Goal: Information Seeking & Learning: Learn about a topic

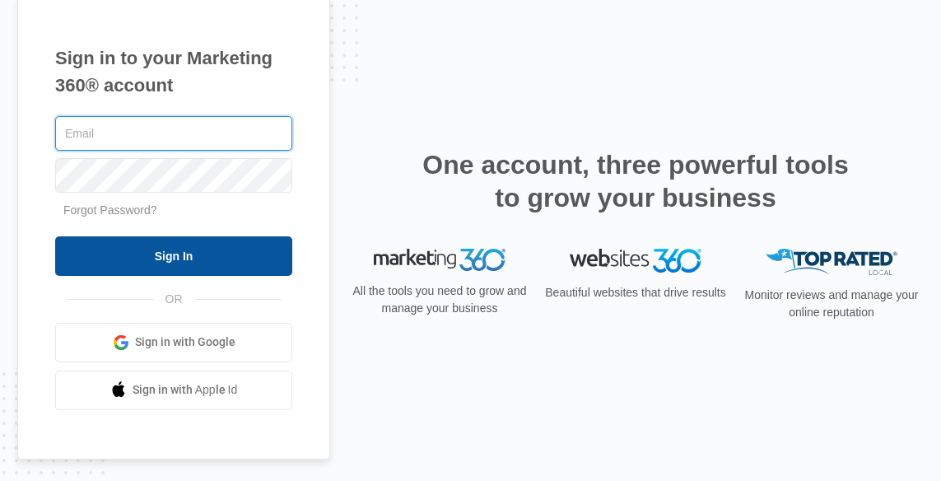
type input "[EMAIL_ADDRESS][DOMAIN_NAME]"
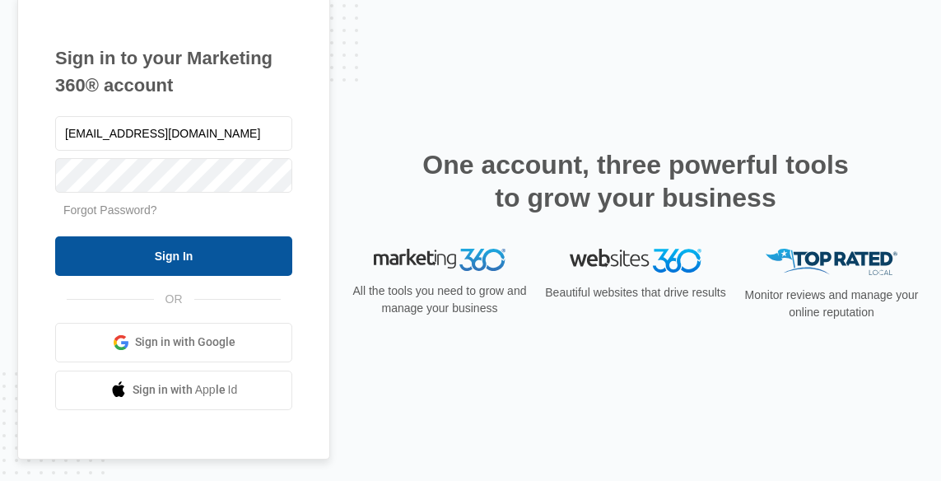
click at [270, 254] on input "Sign In" at bounding box center [173, 256] width 237 height 40
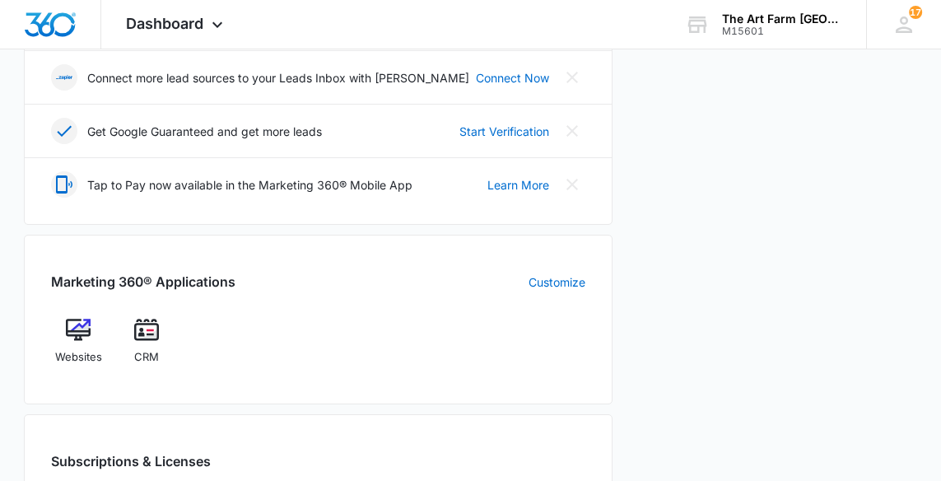
scroll to position [467, 0]
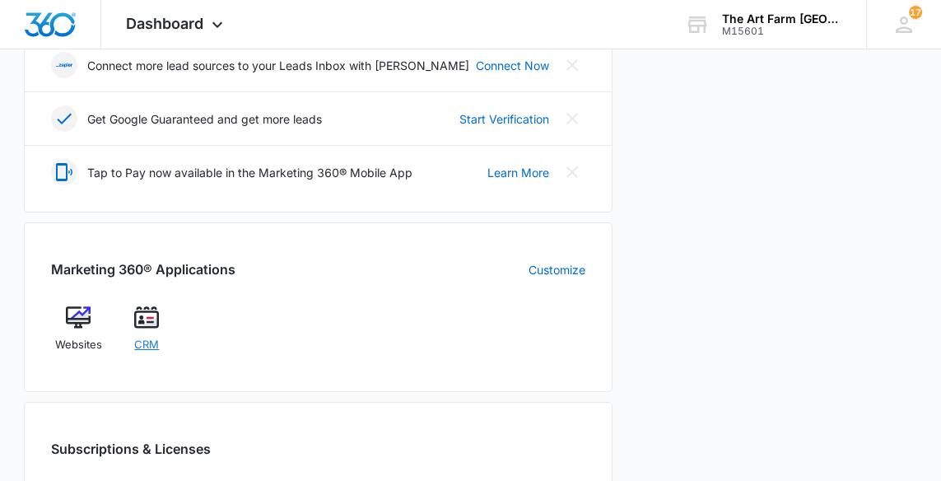
click at [150, 347] on span "CRM" at bounding box center [146, 345] width 25 height 16
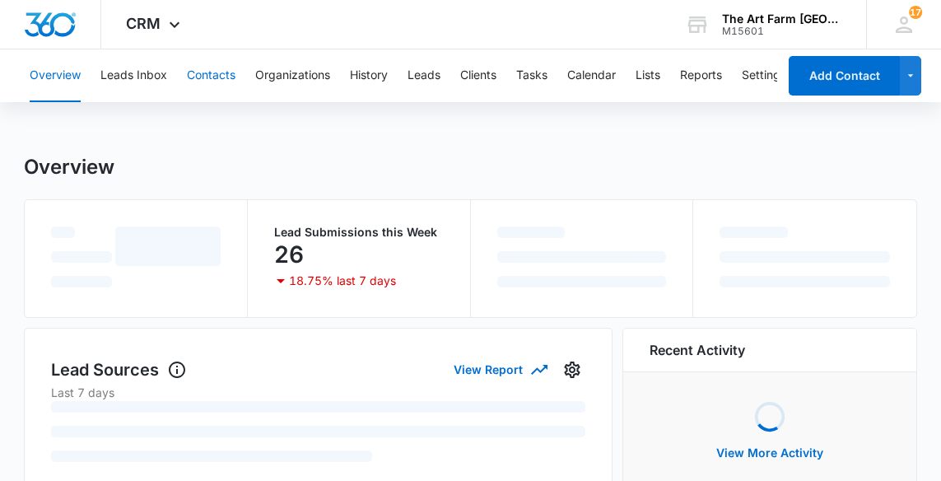
click at [212, 74] on button "Contacts" at bounding box center [211, 75] width 49 height 53
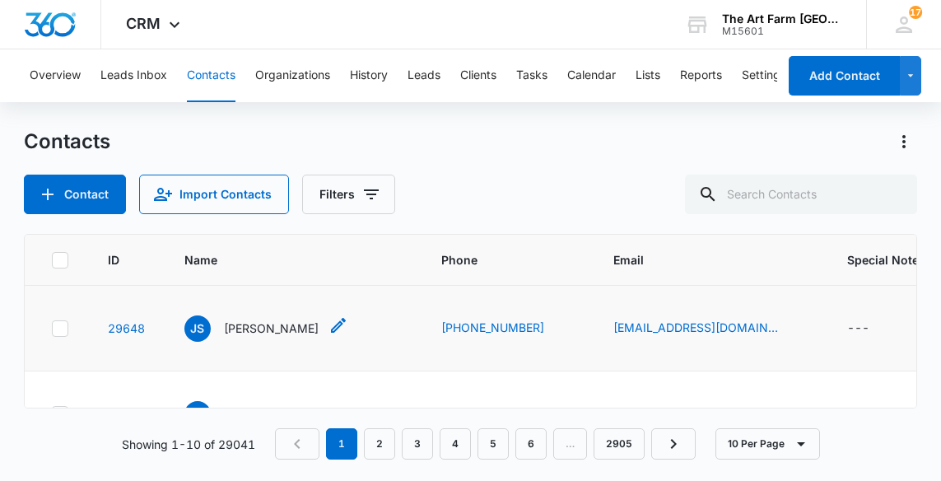
click at [245, 325] on p "[PERSON_NAME]" at bounding box center [271, 327] width 95 height 17
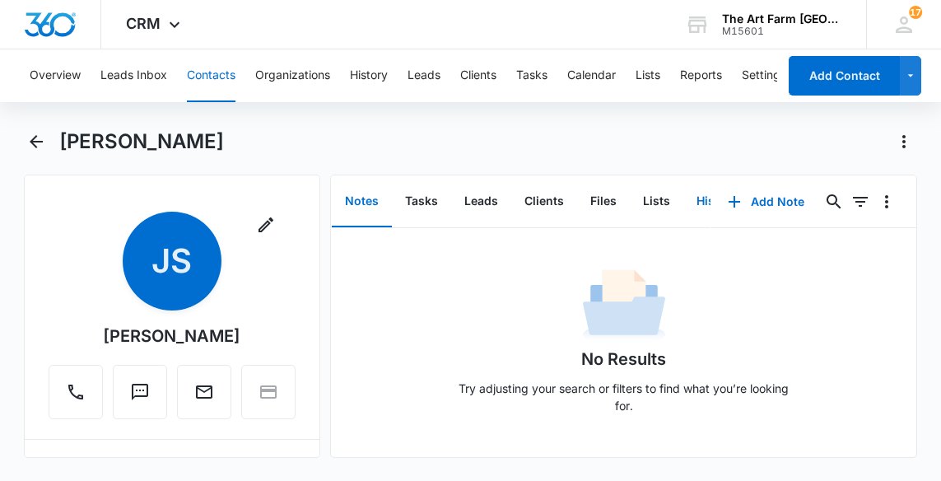
click at [700, 203] on button "History" at bounding box center [717, 201] width 68 height 51
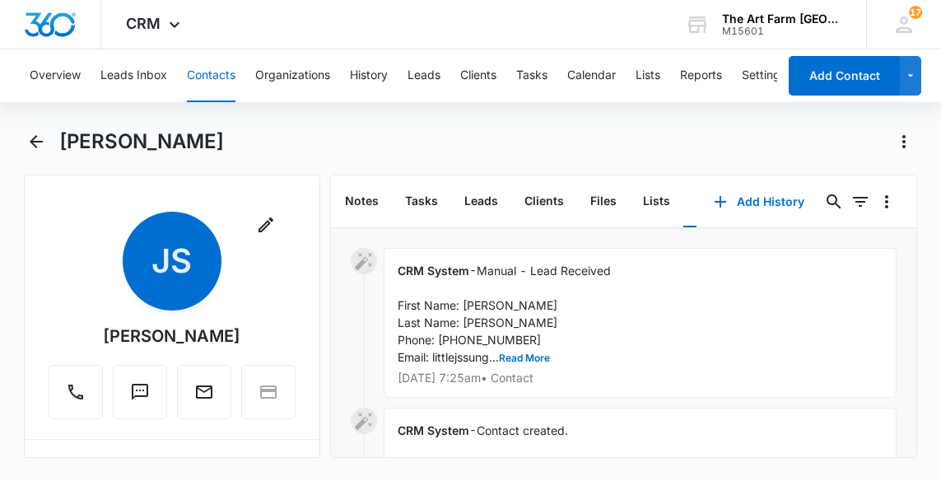
click at [519, 364] on div "CRM System - Manual - Lead Received First Name: [PERSON_NAME] Last Name: [PERSO…" at bounding box center [641, 323] width 514 height 150
click at [520, 358] on button "Read More" at bounding box center [524, 358] width 51 height 10
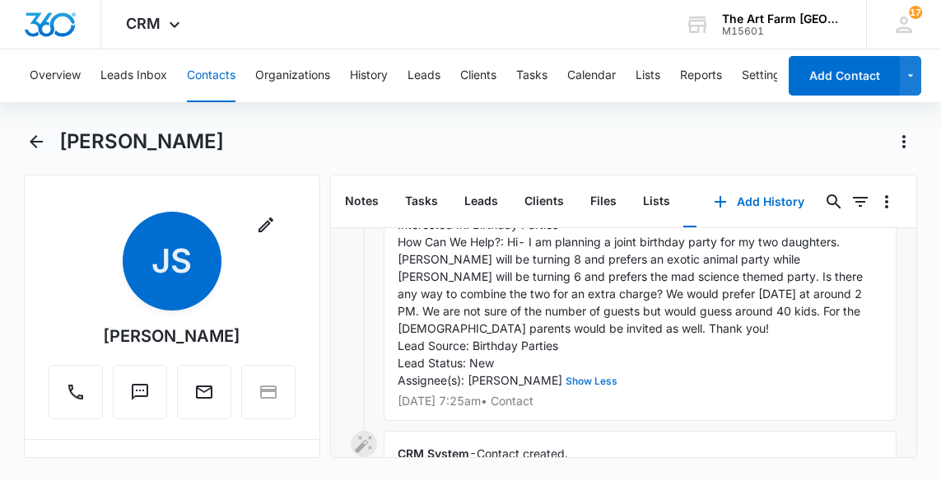
scroll to position [259, 0]
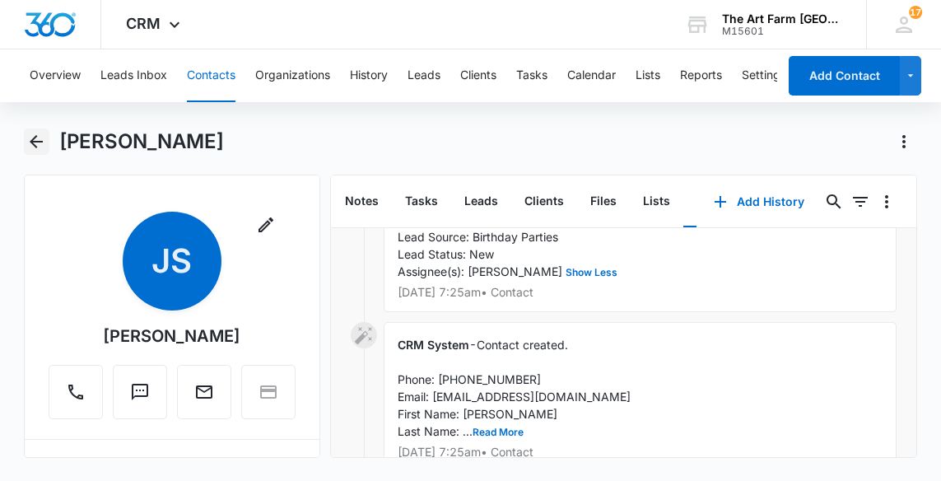
click at [33, 139] on icon "Back" at bounding box center [36, 141] width 13 height 13
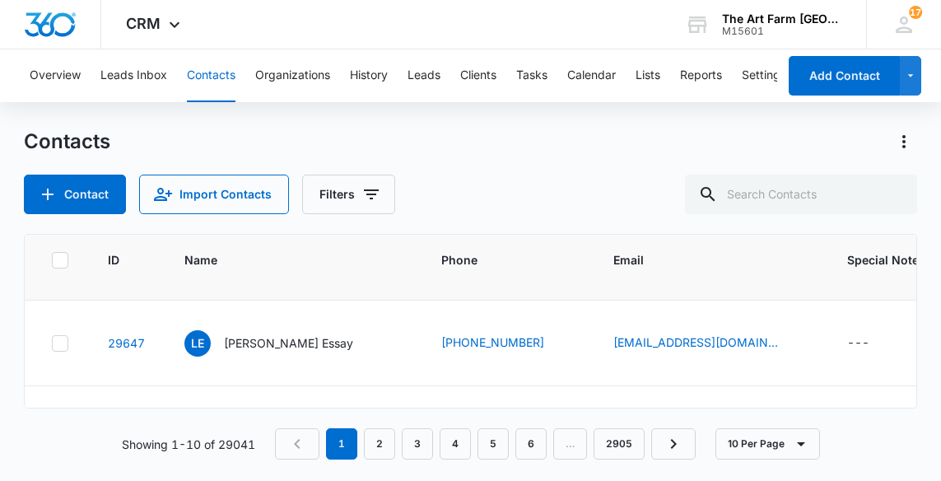
scroll to position [72, 0]
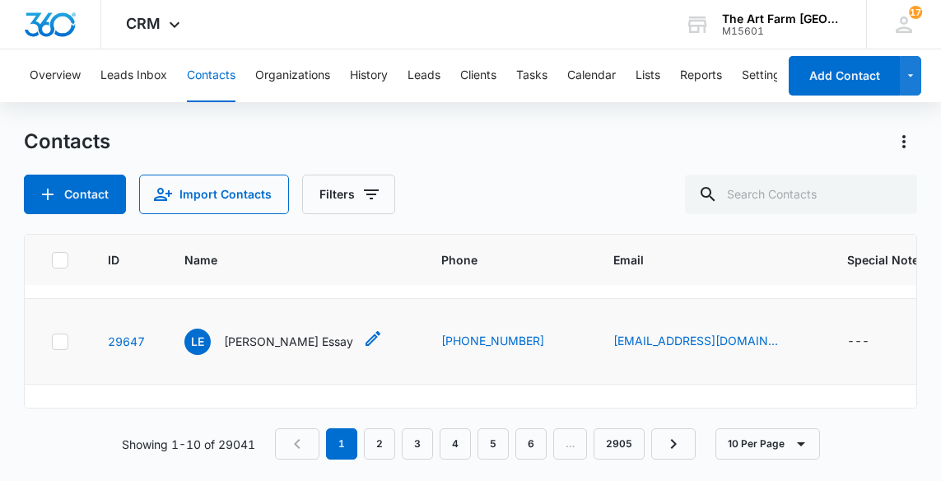
click at [263, 344] on p "[PERSON_NAME] Essay" at bounding box center [288, 341] width 129 height 17
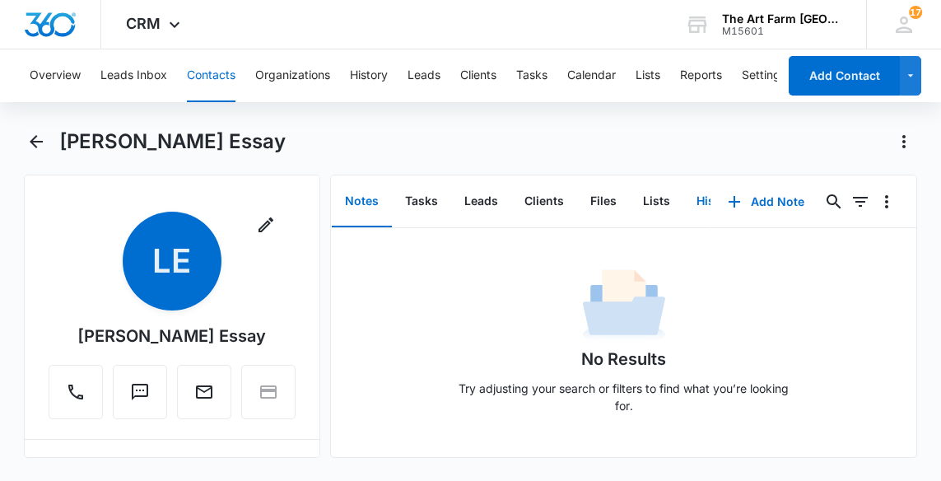
click at [701, 203] on button "History" at bounding box center [717, 201] width 68 height 51
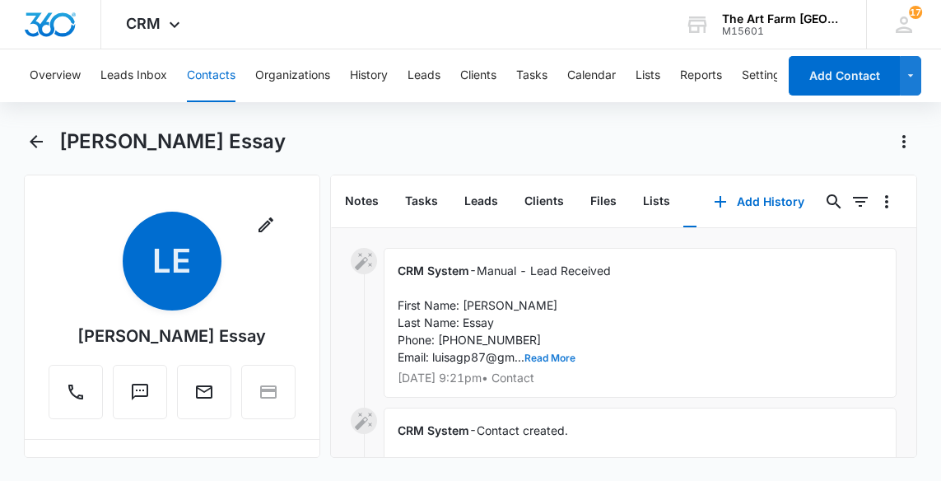
click at [567, 357] on button "Read More" at bounding box center [550, 358] width 51 height 10
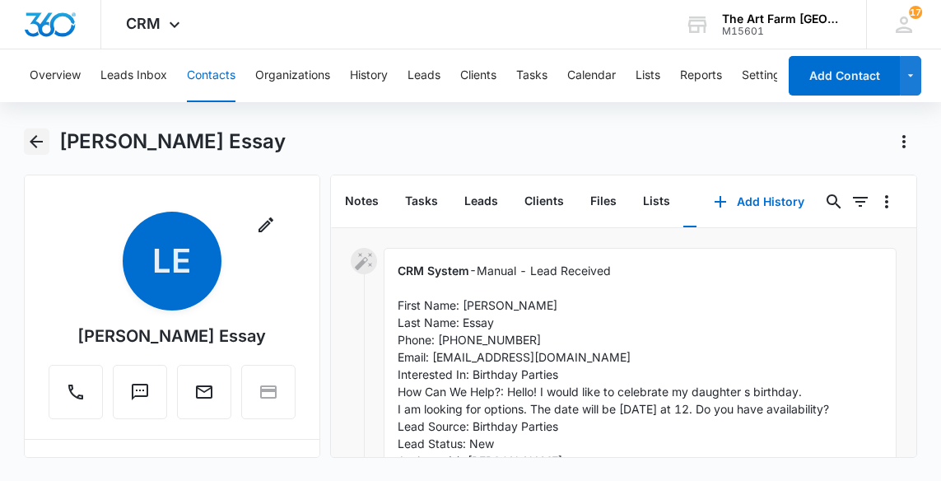
click at [32, 140] on icon "Back" at bounding box center [36, 141] width 13 height 13
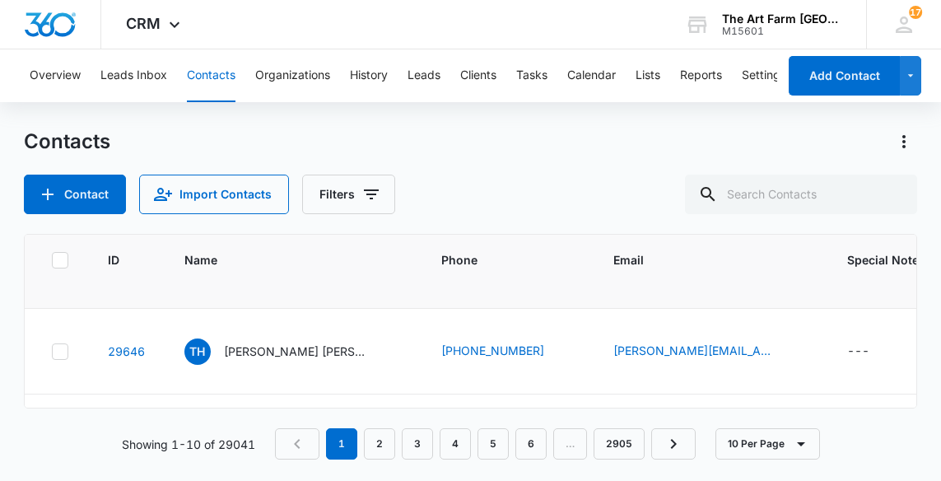
scroll to position [150, 0]
click at [259, 354] on p "[PERSON_NAME] [PERSON_NAME]" at bounding box center [298, 349] width 148 height 17
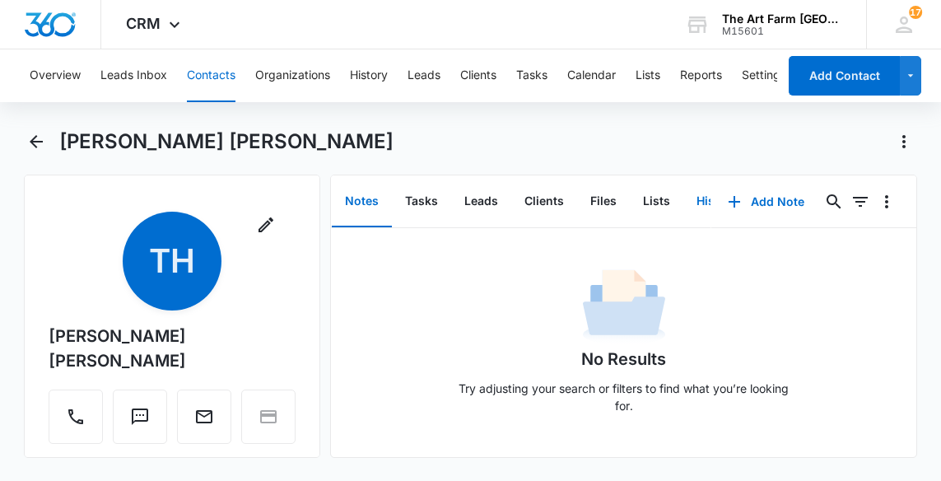
click at [695, 207] on button "History" at bounding box center [717, 201] width 68 height 51
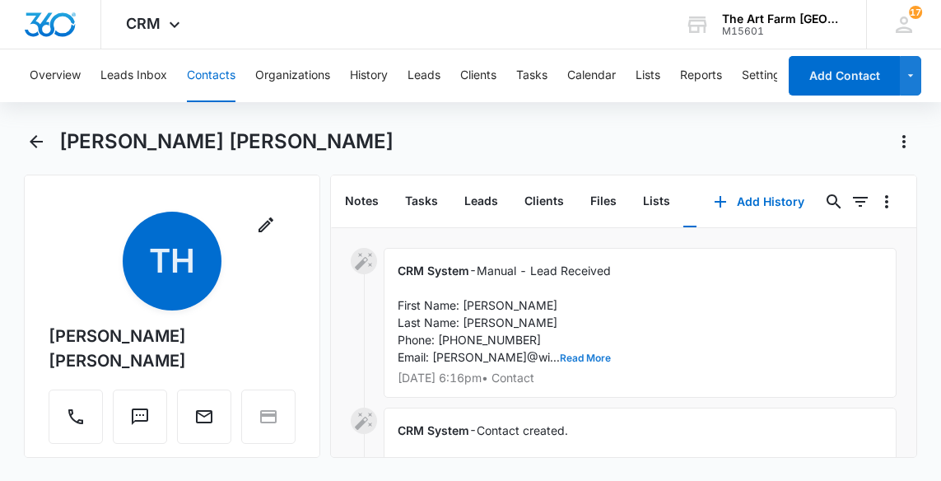
click at [560, 357] on button "Read More" at bounding box center [585, 358] width 51 height 10
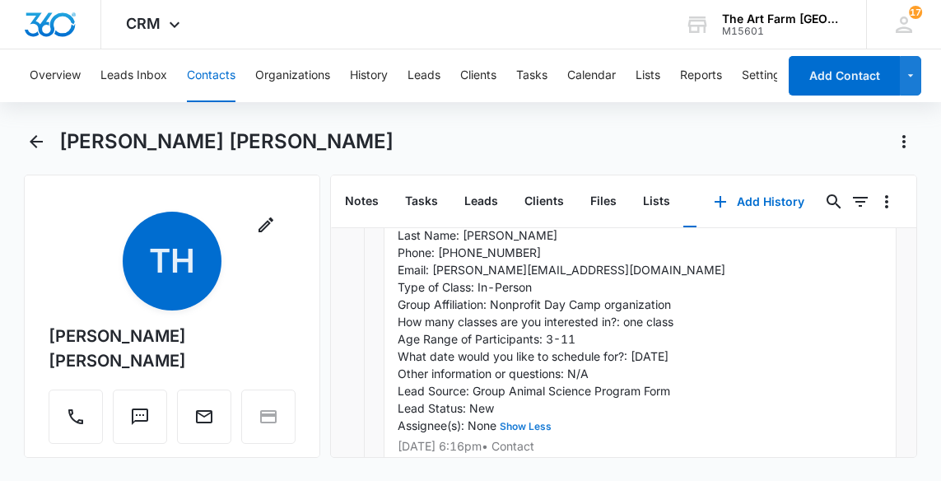
scroll to position [85, 0]
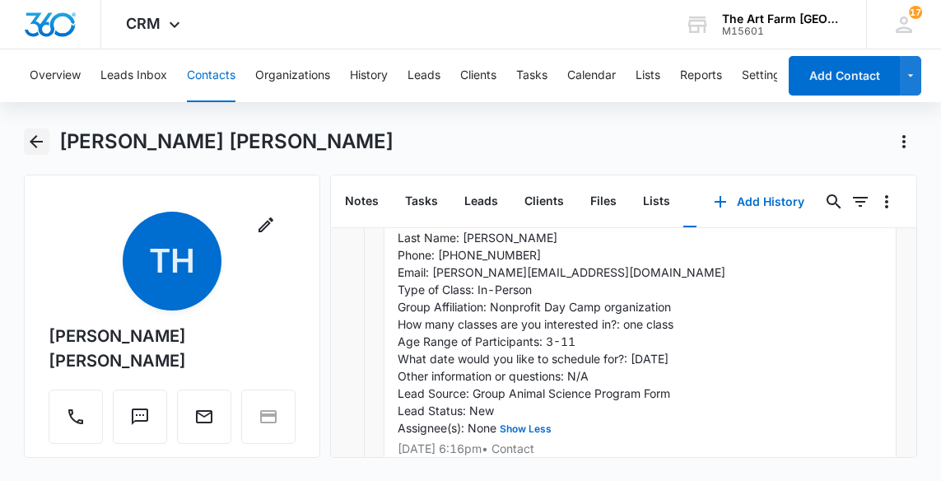
click at [40, 145] on icon "Back" at bounding box center [36, 142] width 20 height 20
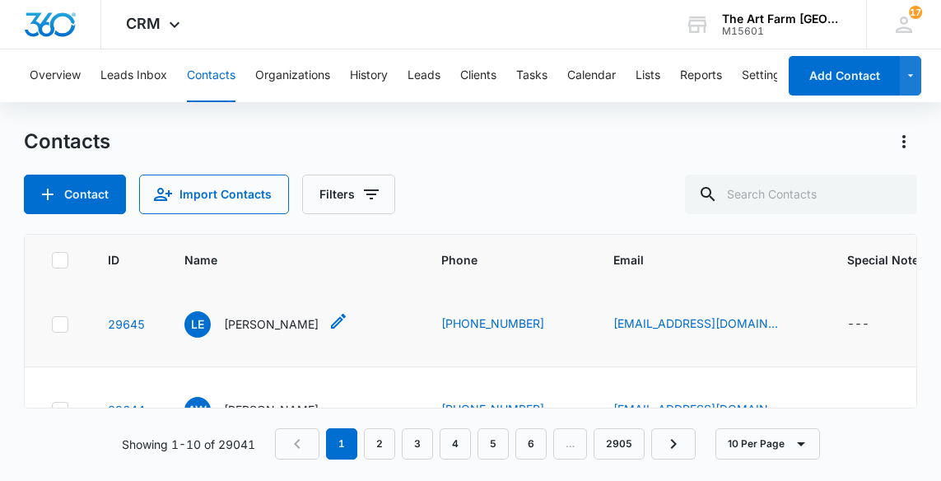
scroll to position [271, 0]
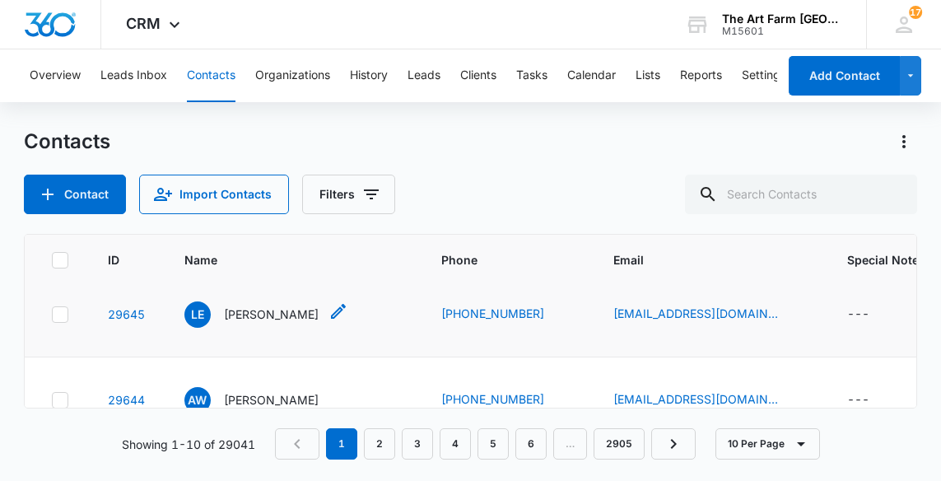
click at [259, 316] on p "[PERSON_NAME]" at bounding box center [271, 313] width 95 height 17
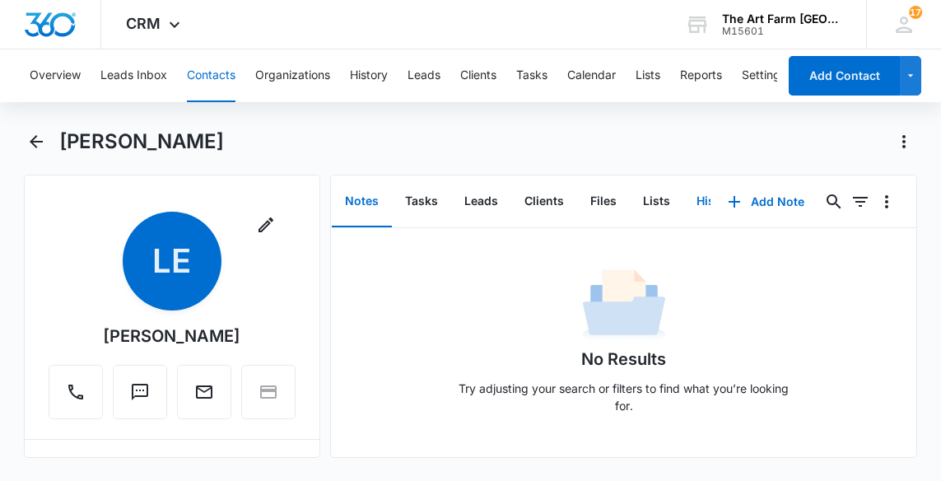
click at [700, 206] on button "History" at bounding box center [717, 201] width 68 height 51
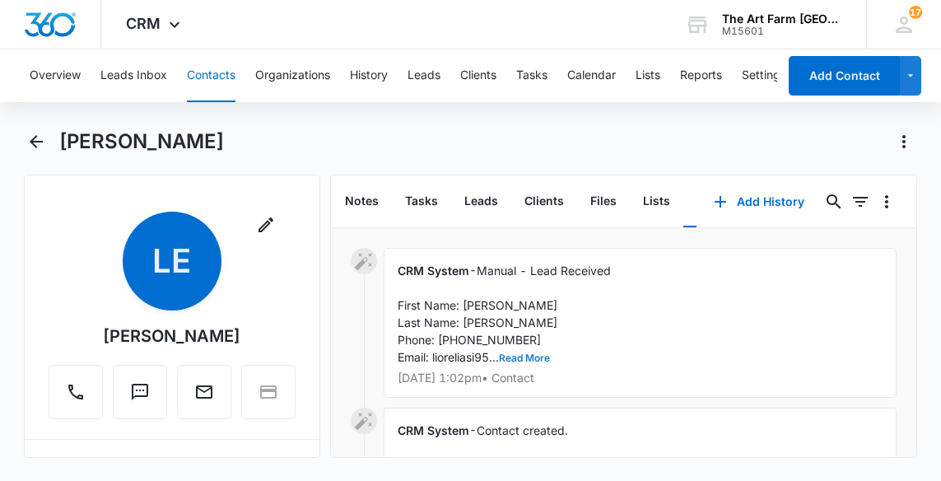
click at [538, 353] on button "Read More" at bounding box center [524, 358] width 51 height 10
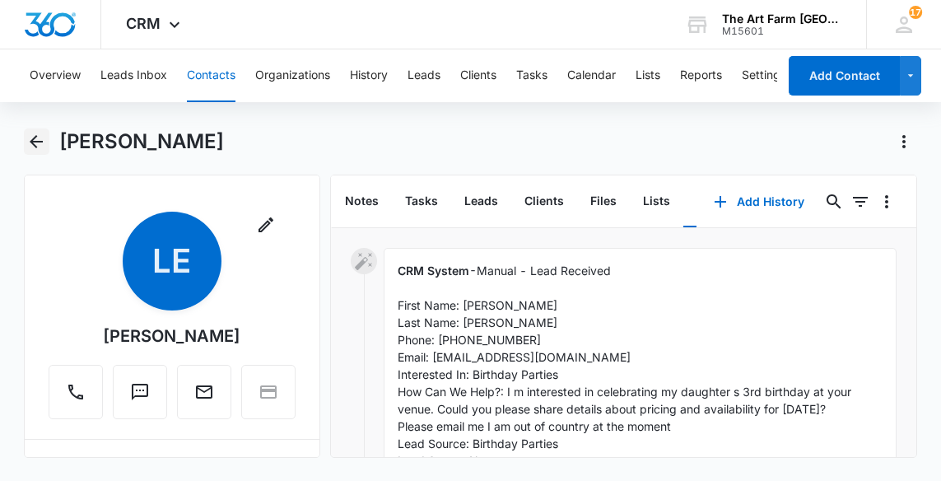
click at [40, 145] on icon "Back" at bounding box center [36, 142] width 20 height 20
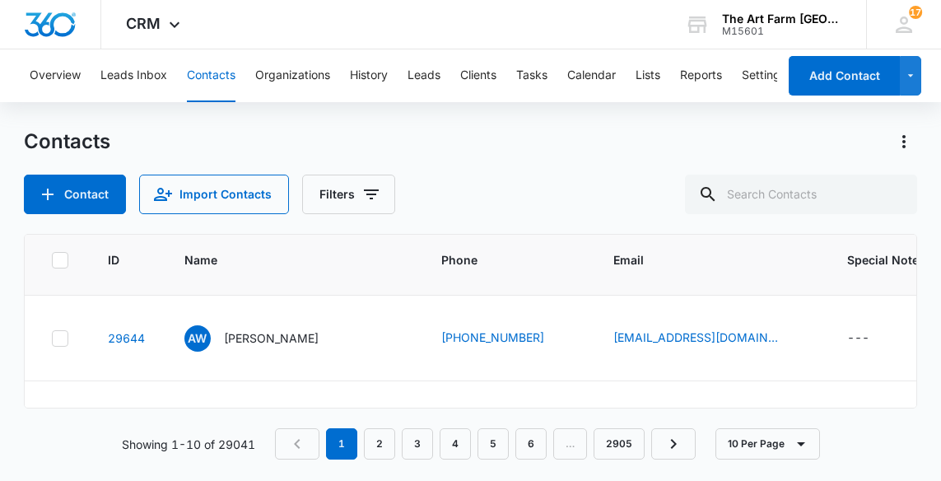
scroll to position [335, 0]
click at [293, 332] on p "[PERSON_NAME]" at bounding box center [271, 335] width 95 height 17
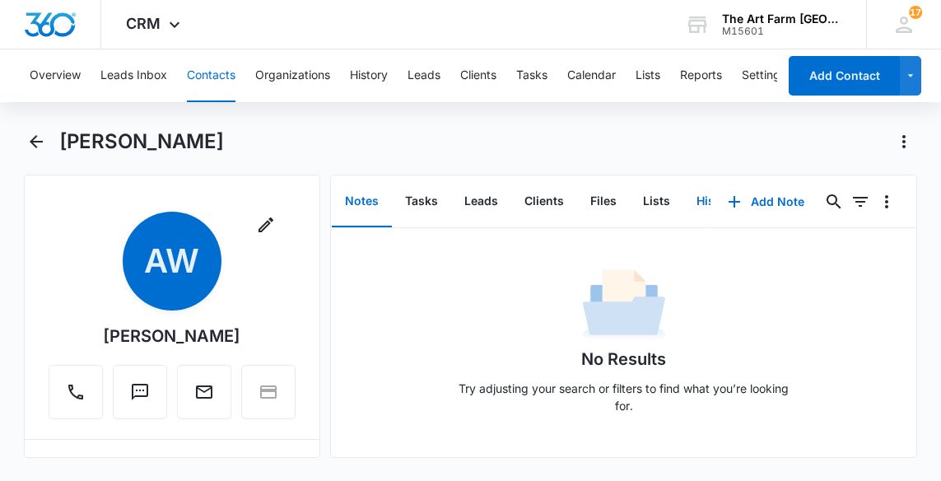
click at [701, 199] on button "History" at bounding box center [717, 201] width 68 height 51
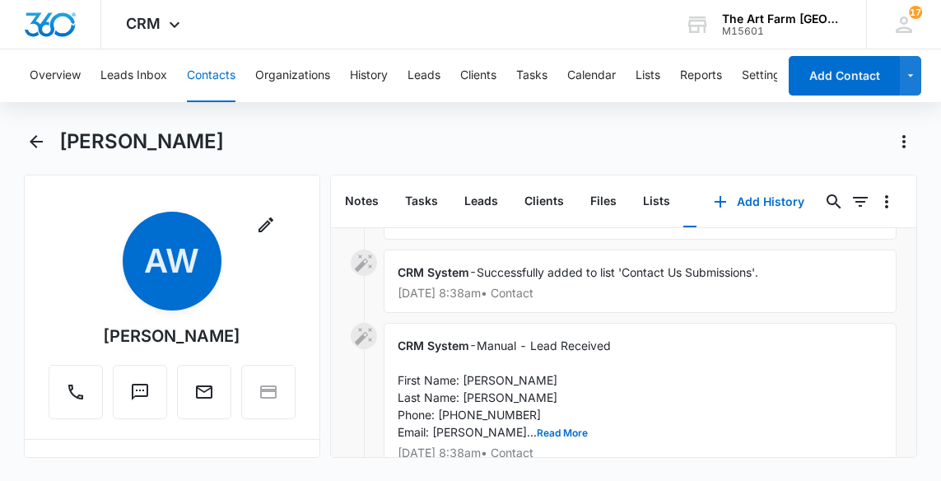
scroll to position [146, 0]
click at [537, 431] on button "Read More" at bounding box center [562, 432] width 51 height 10
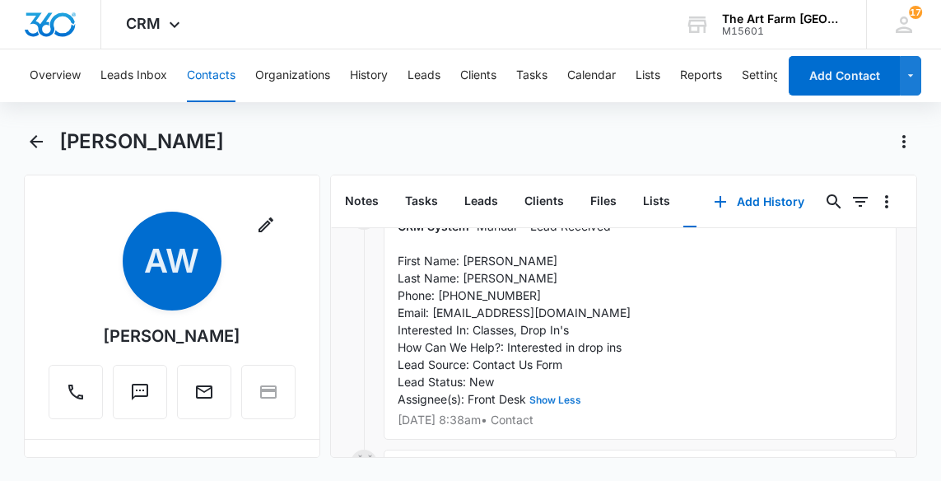
scroll to position [268, 0]
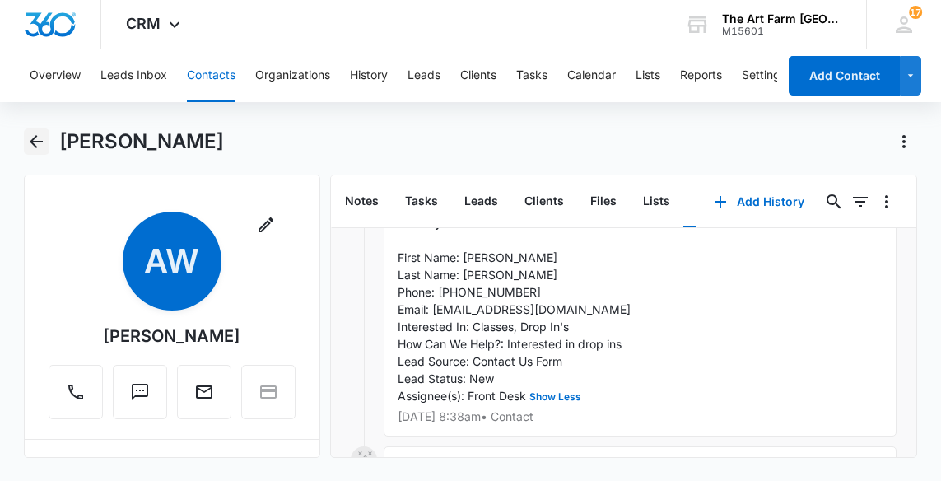
click at [40, 139] on icon "Back" at bounding box center [36, 142] width 20 height 20
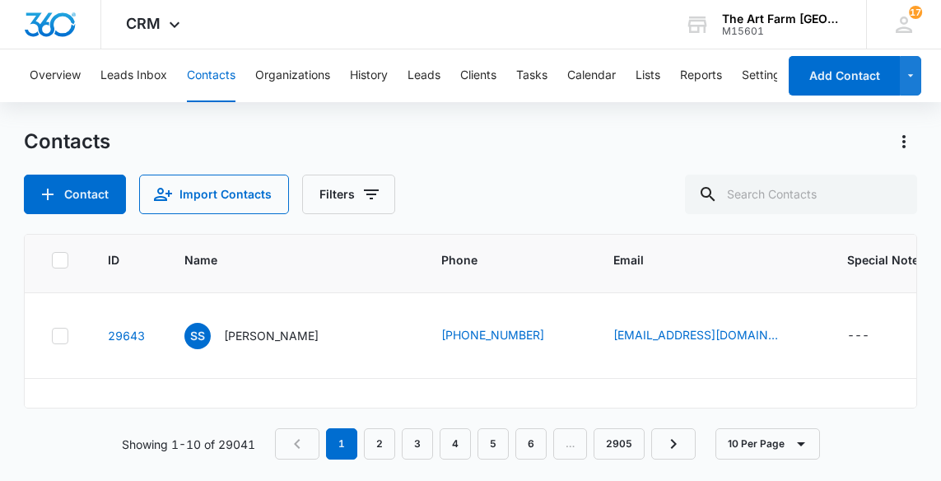
scroll to position [423, 0]
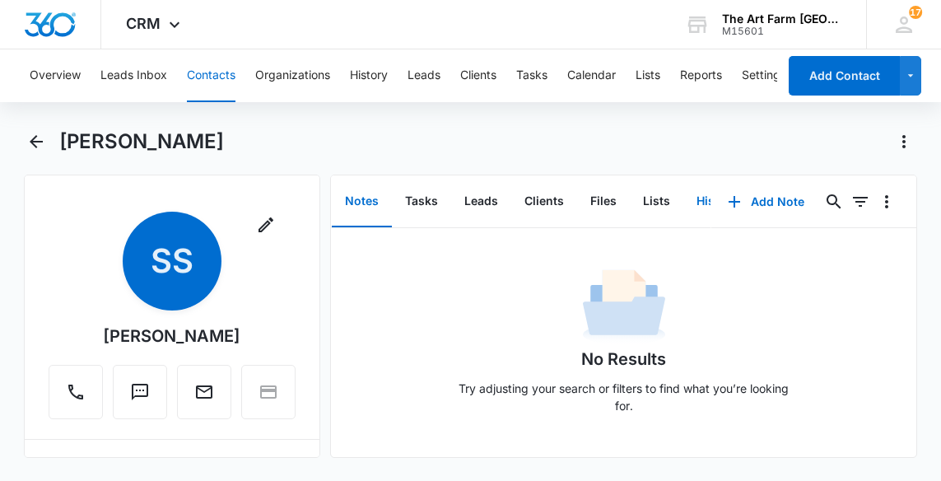
click at [697, 201] on button "History" at bounding box center [717, 201] width 68 height 51
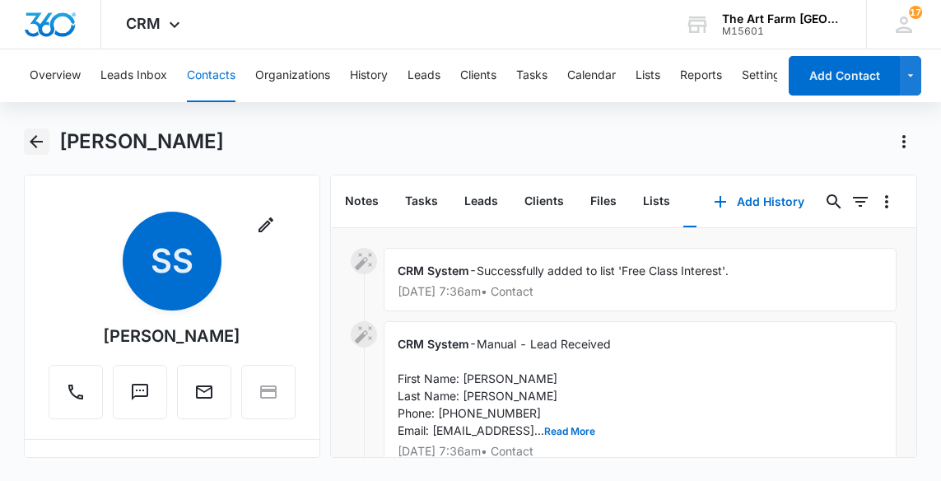
click at [34, 148] on icon "Back" at bounding box center [36, 142] width 20 height 20
